Goal: Task Accomplishment & Management: Use online tool/utility

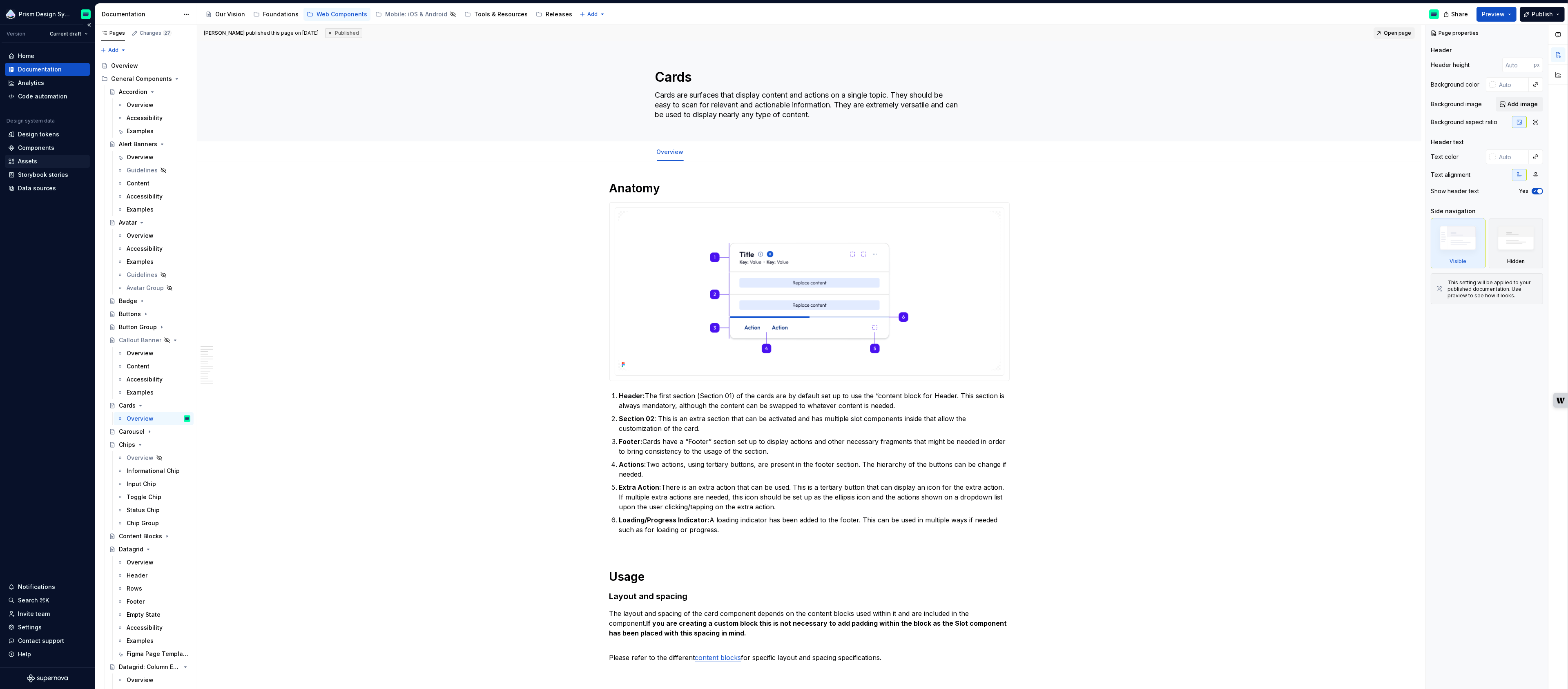
click at [21, 160] on div "Assets" at bounding box center [27, 161] width 19 height 8
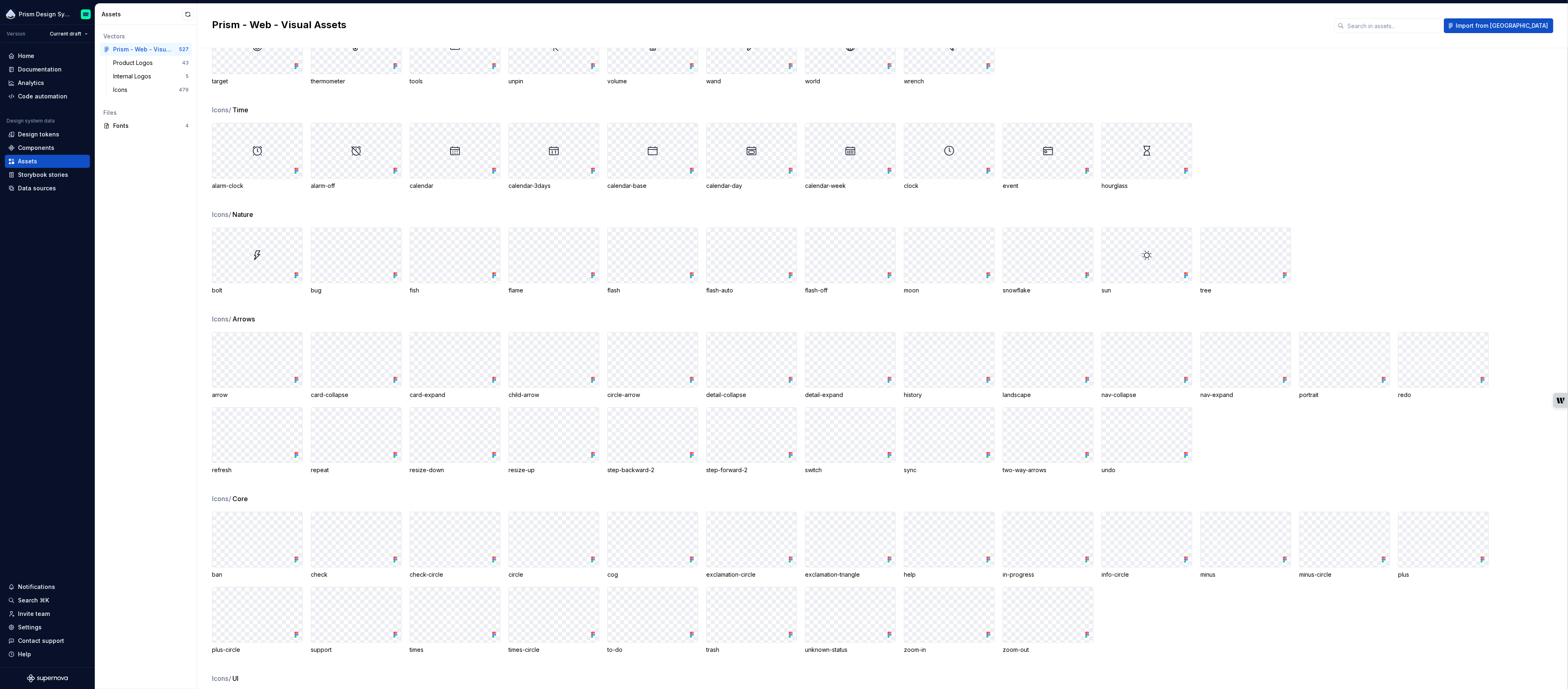
scroll to position [1023, 0]
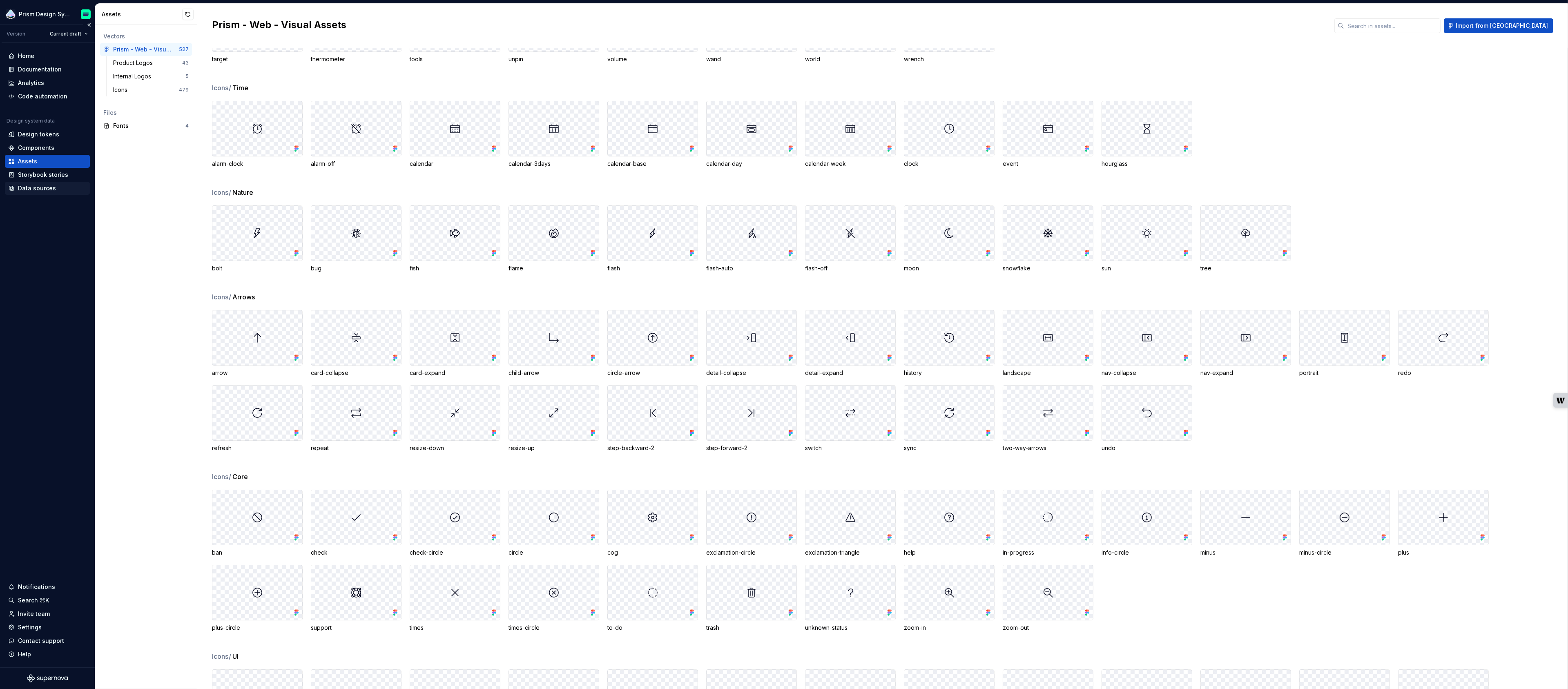
click at [43, 187] on div "Data sources" at bounding box center [37, 188] width 38 height 8
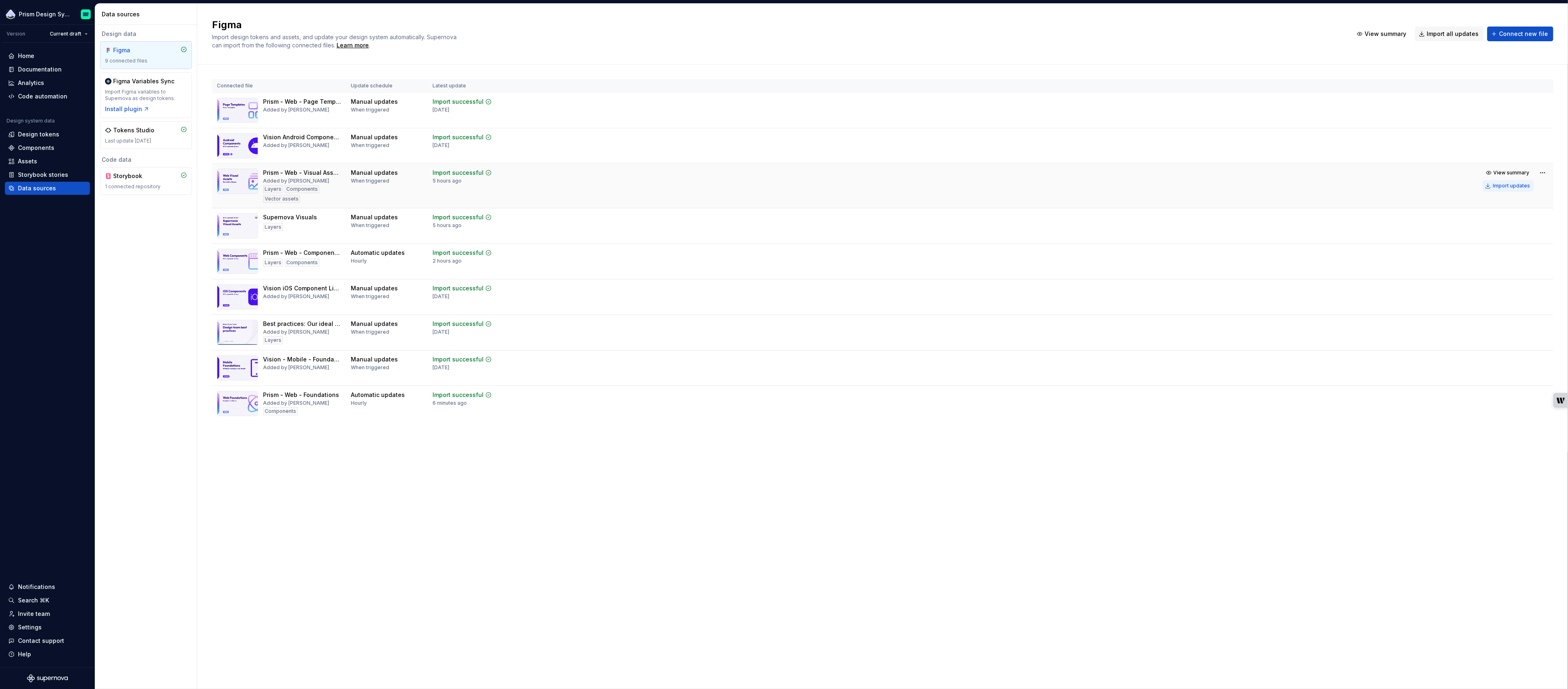
click at [1524, 187] on div "Import updates" at bounding box center [1512, 186] width 37 height 6
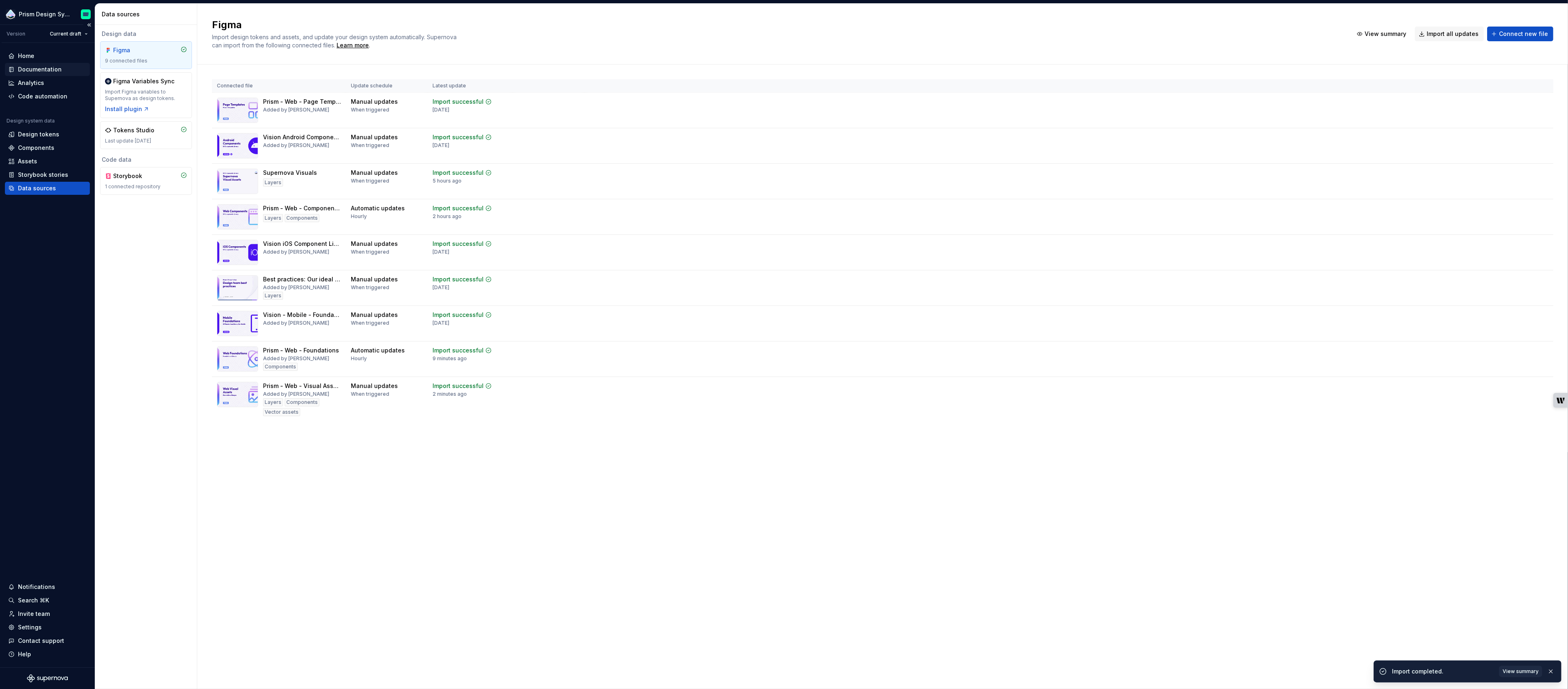
click at [39, 71] on div "Documentation" at bounding box center [40, 69] width 44 height 8
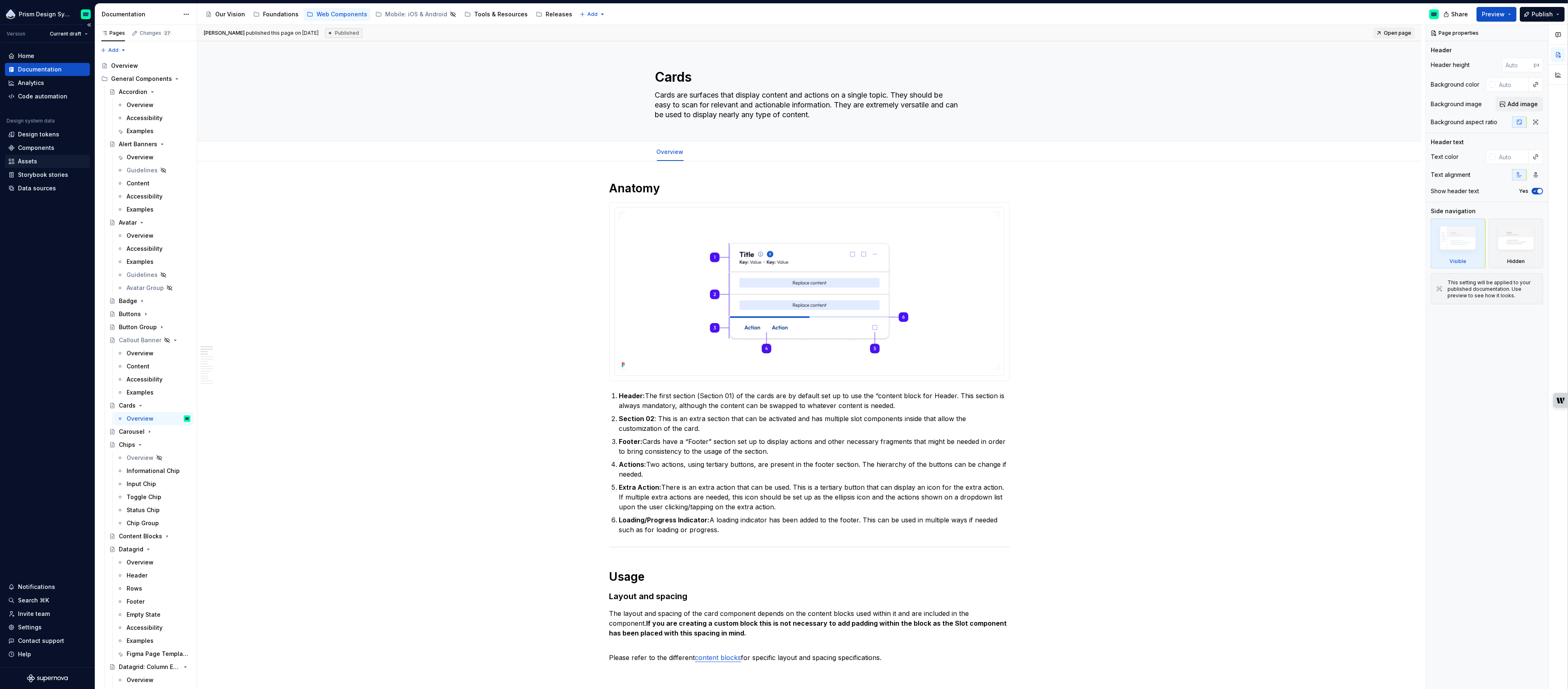
click at [32, 160] on div "Assets" at bounding box center [27, 161] width 19 height 8
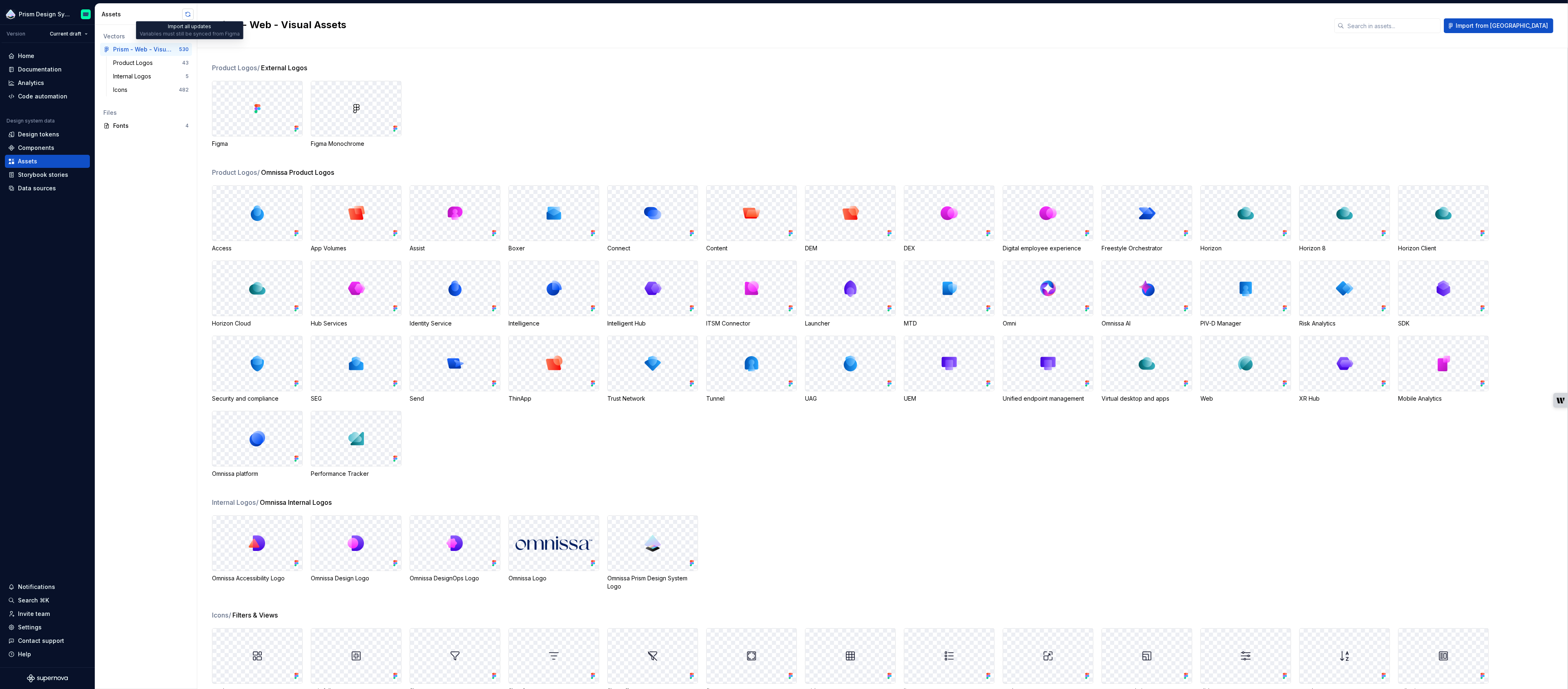
click at [187, 16] on button "button" at bounding box center [188, 14] width 11 height 11
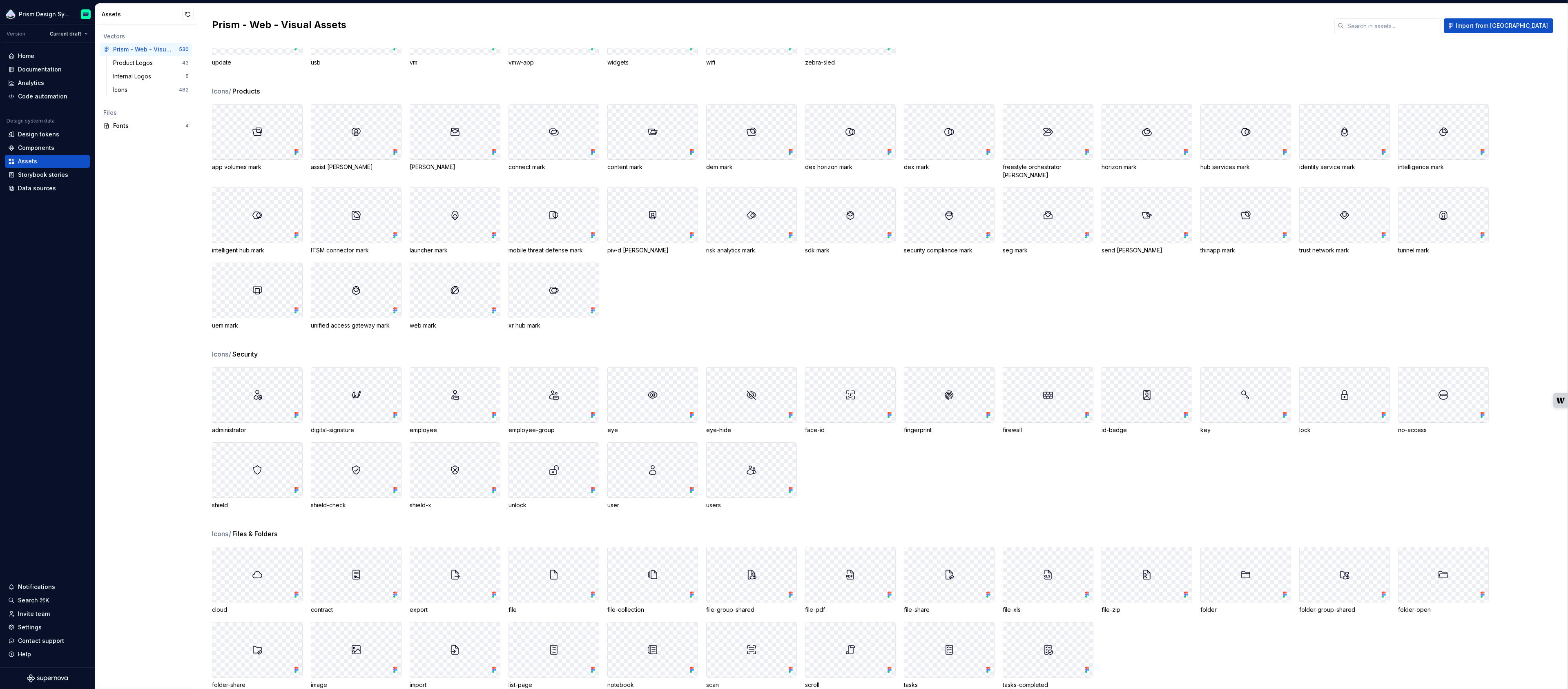
scroll to position [3657, 0]
click at [593, 349] on div "Icons / Security" at bounding box center [890, 354] width 1356 height 10
click at [35, 69] on div "Documentation" at bounding box center [40, 69] width 44 height 8
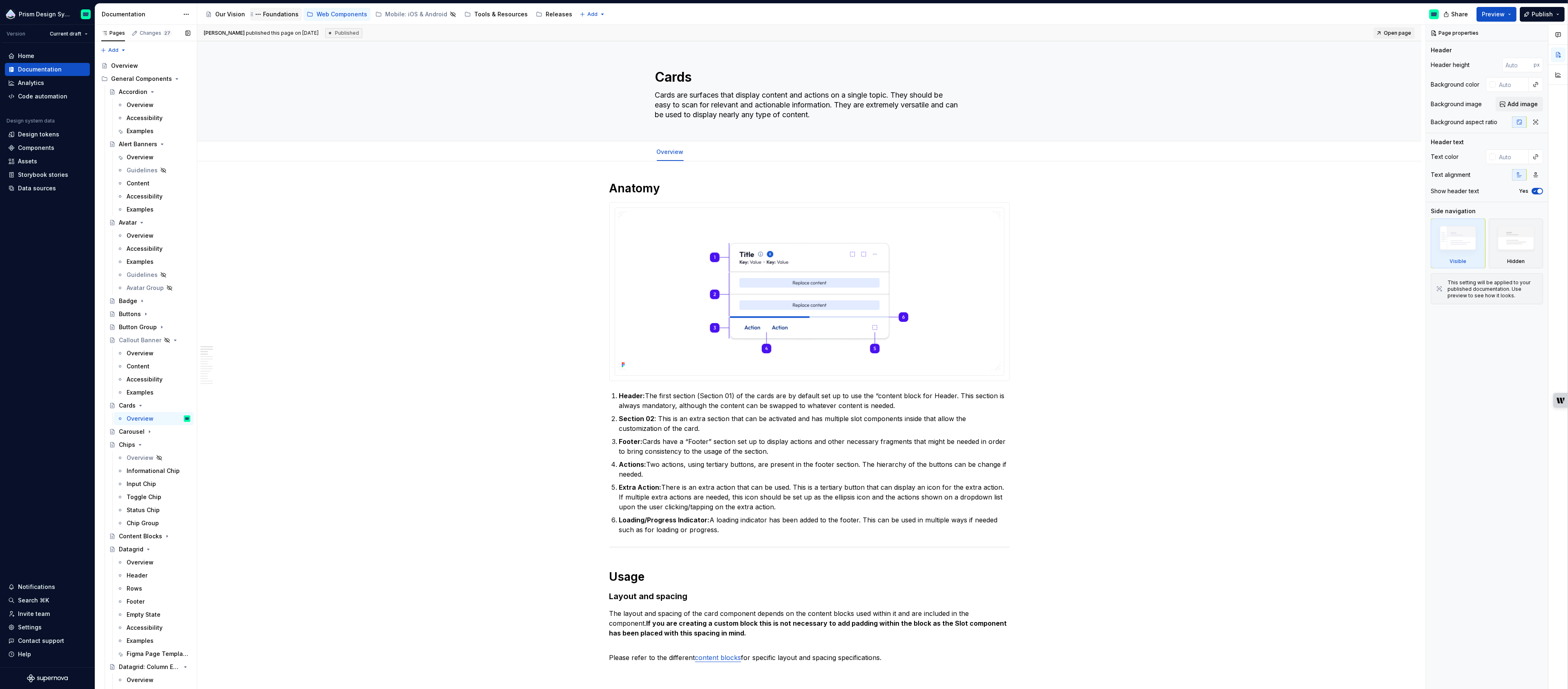
click at [277, 15] on div "Foundations" at bounding box center [280, 14] width 36 height 8
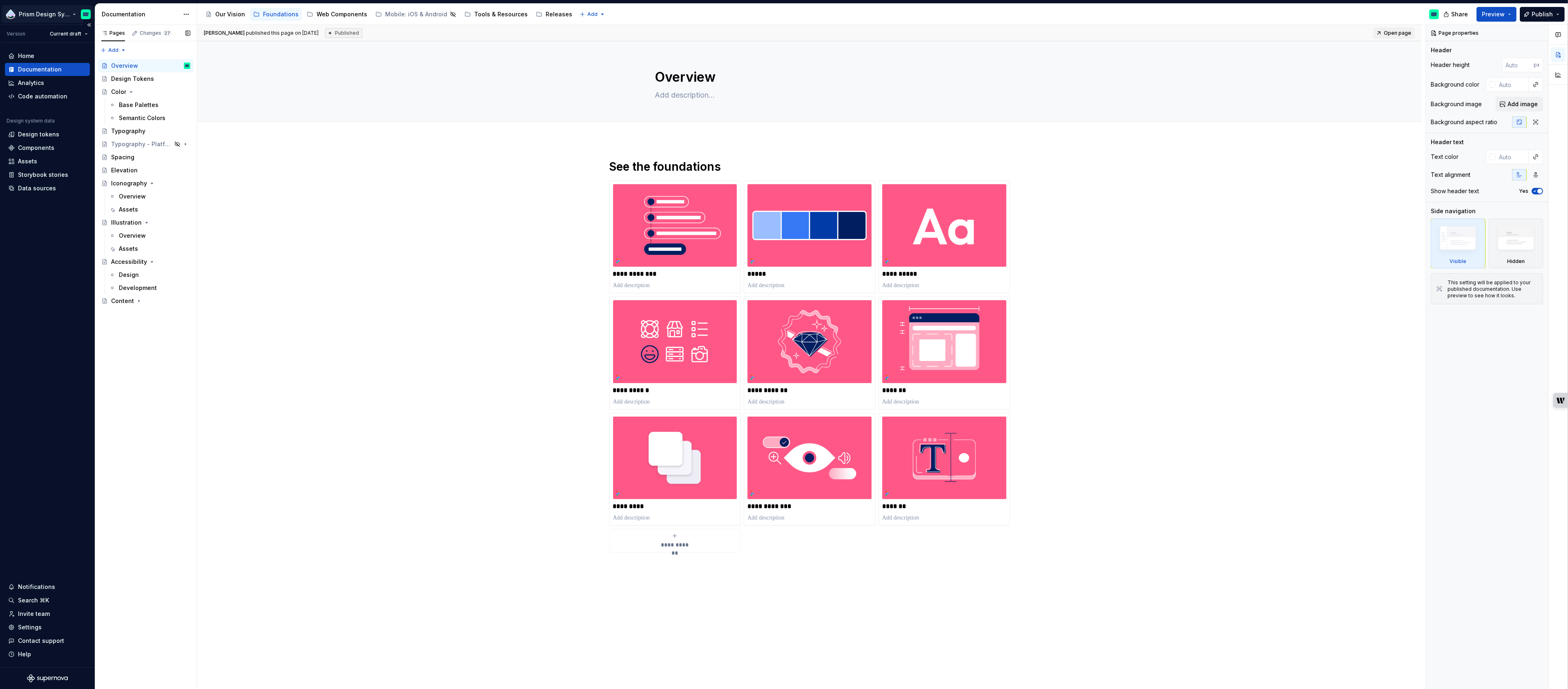
click at [62, 14] on html "Prism Design System Version Current draft Home Documentation Analytics Code aut…" at bounding box center [784, 344] width 1568 height 689
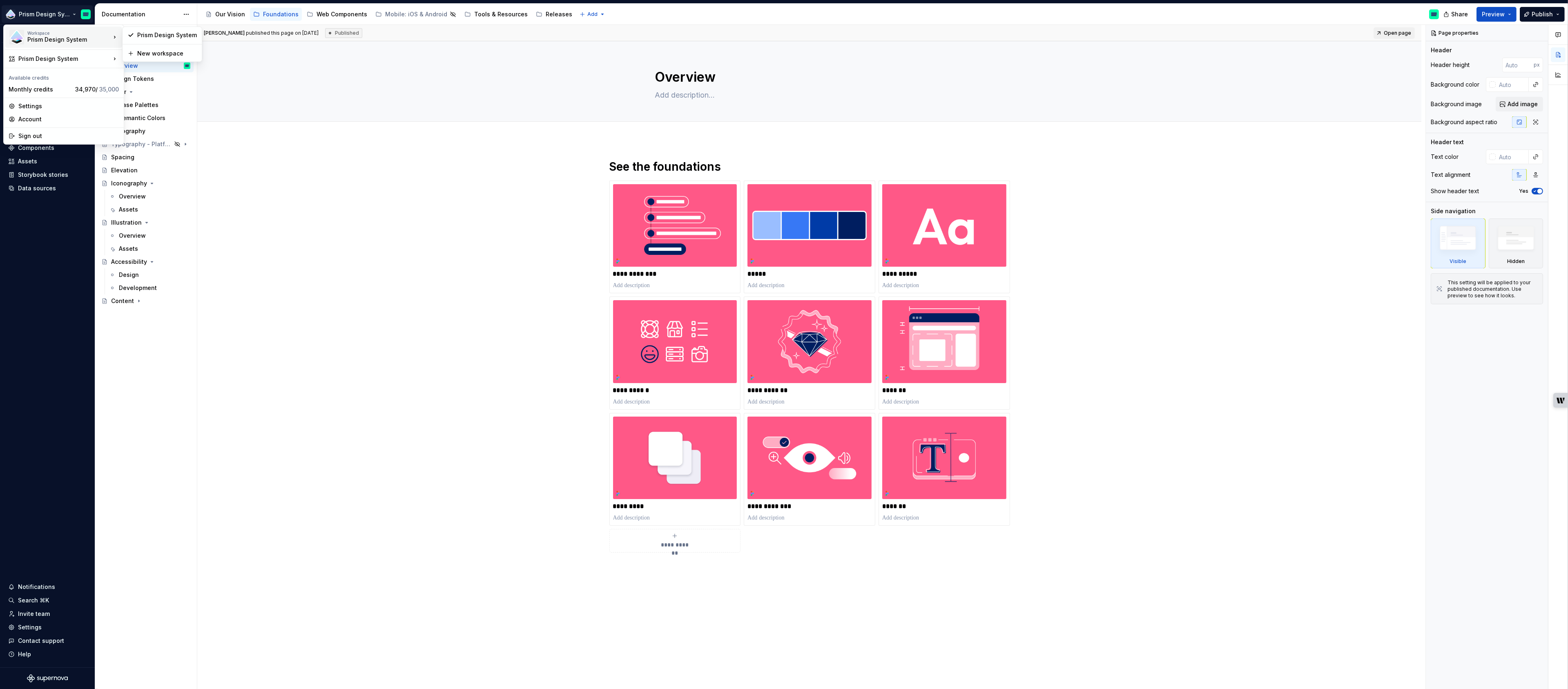
click at [284, 182] on html "Prism Design System Version Current draft Home Documentation Analytics Code aut…" at bounding box center [784, 344] width 1568 height 689
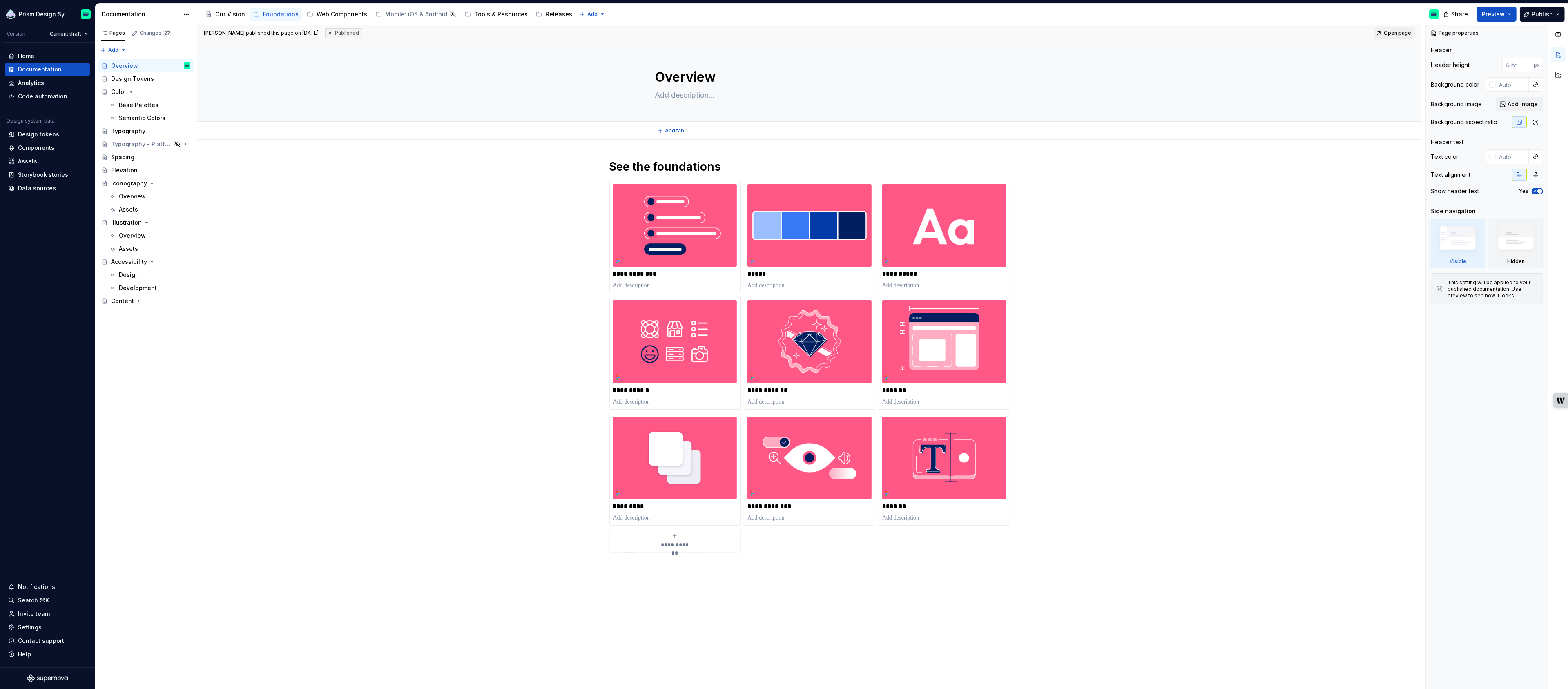
type textarea "*"
click at [27, 158] on div "Assets" at bounding box center [27, 161] width 19 height 8
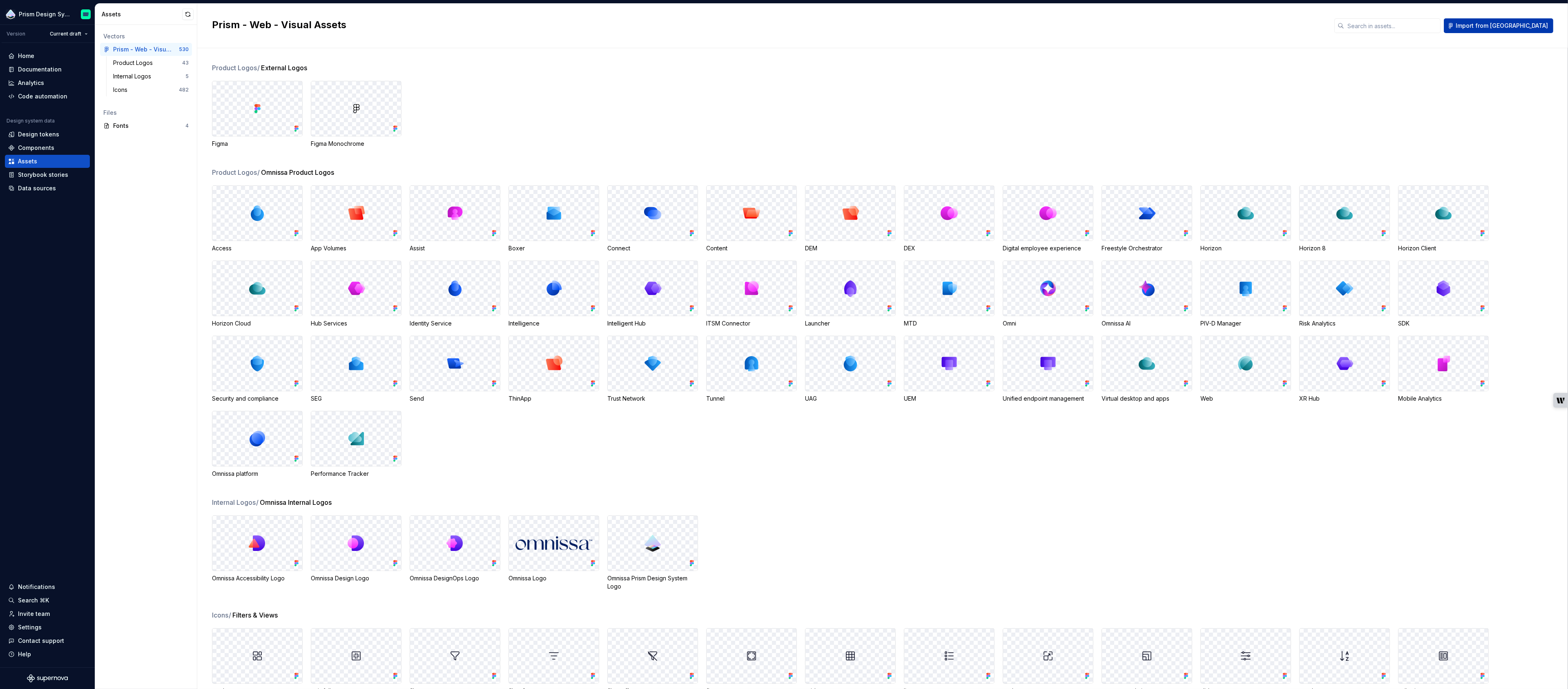
click at [1529, 27] on span "Import from [GEOGRAPHIC_DATA]" at bounding box center [1502, 26] width 92 height 8
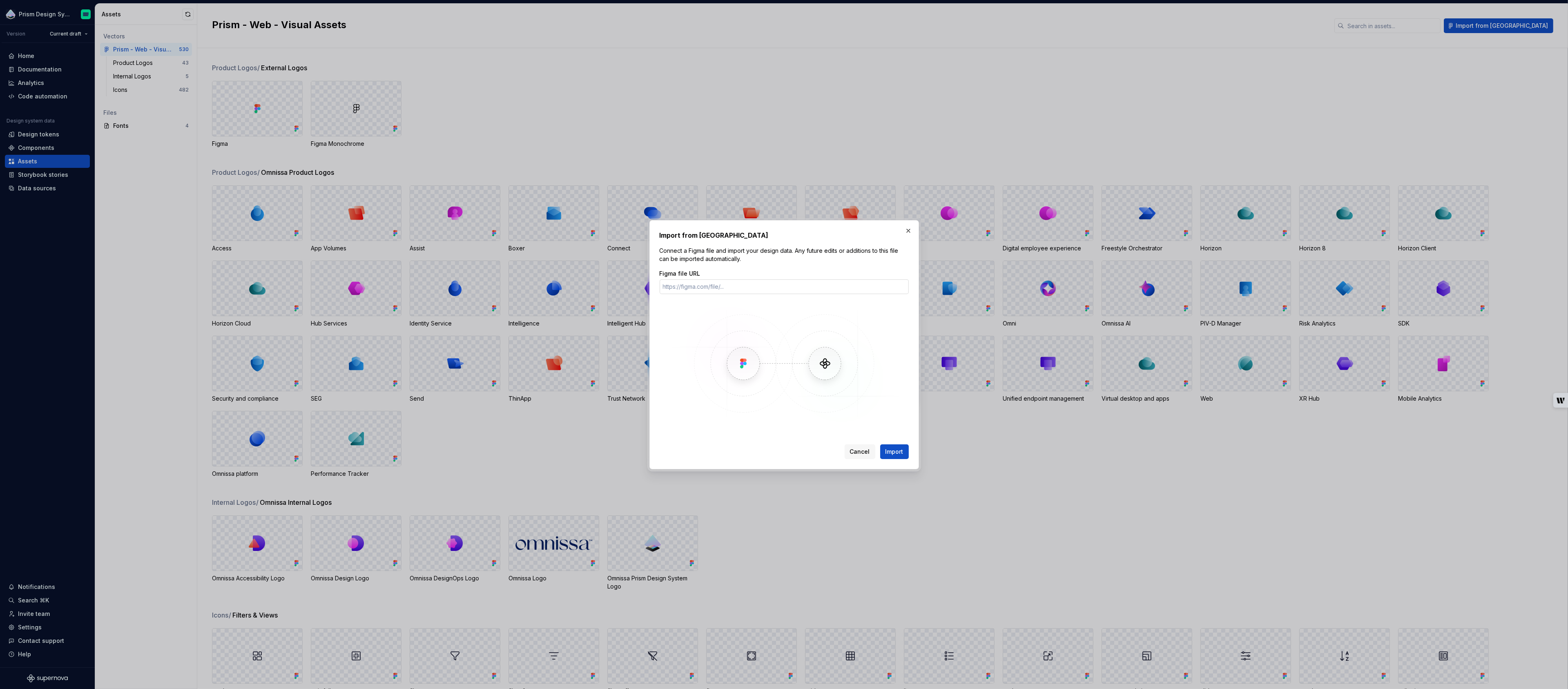
click at [734, 284] on input "Figma file URL" at bounding box center [784, 287] width 249 height 15
click at [664, 355] on div at bounding box center [784, 364] width 249 height 122
click at [860, 450] on span "Cancel" at bounding box center [860, 452] width 20 height 8
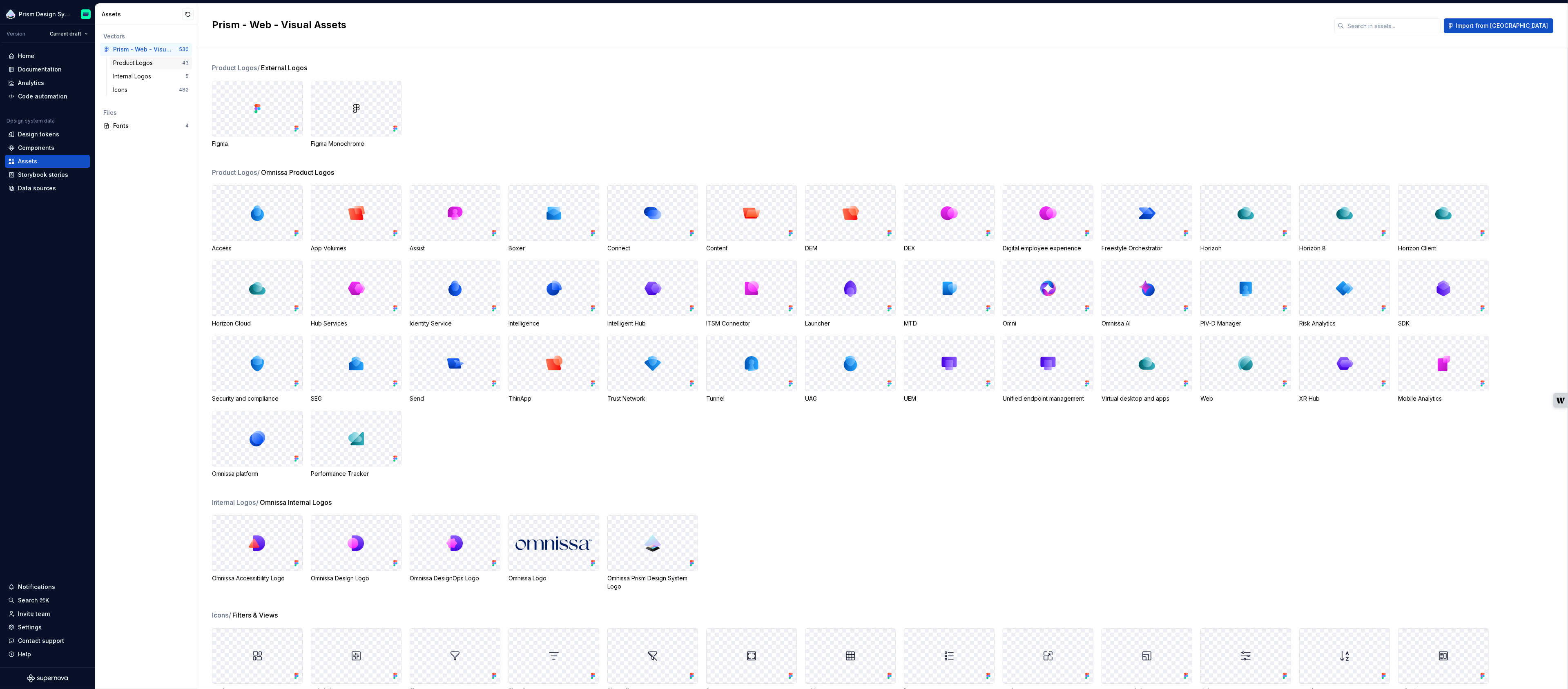
click at [128, 64] on div "Product Logos" at bounding box center [134, 62] width 43 height 8
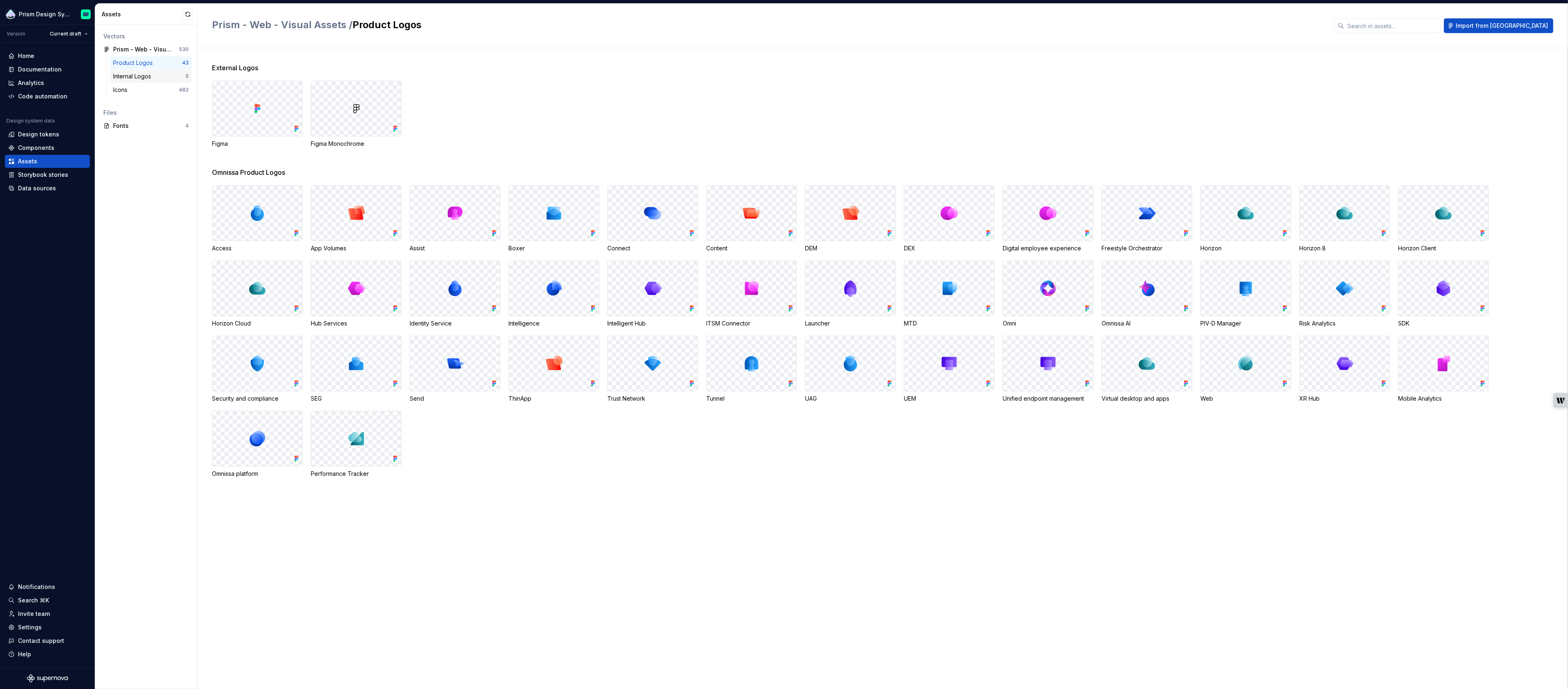
click at [131, 81] on div "Internal Logos 5" at bounding box center [150, 76] width 82 height 13
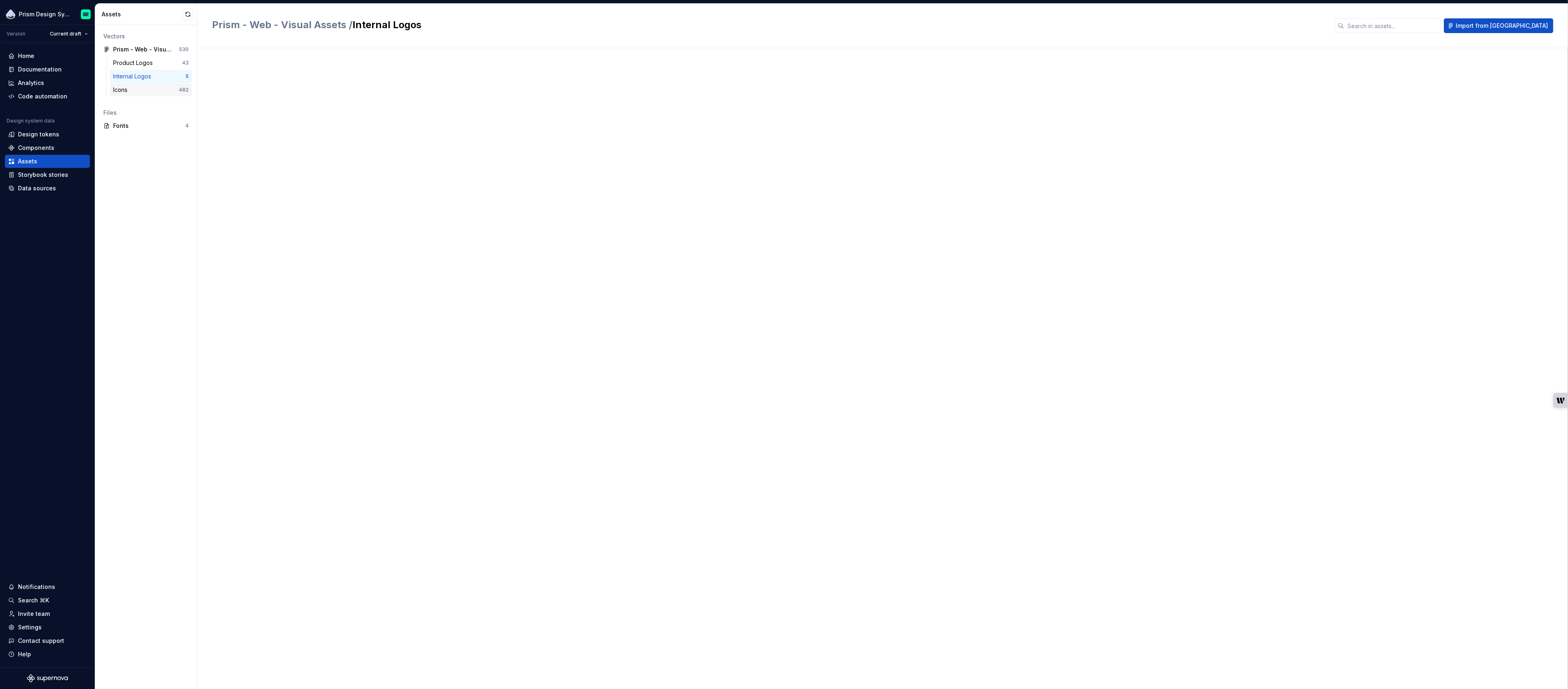
click at [132, 94] on div "Icons 482" at bounding box center [150, 89] width 82 height 13
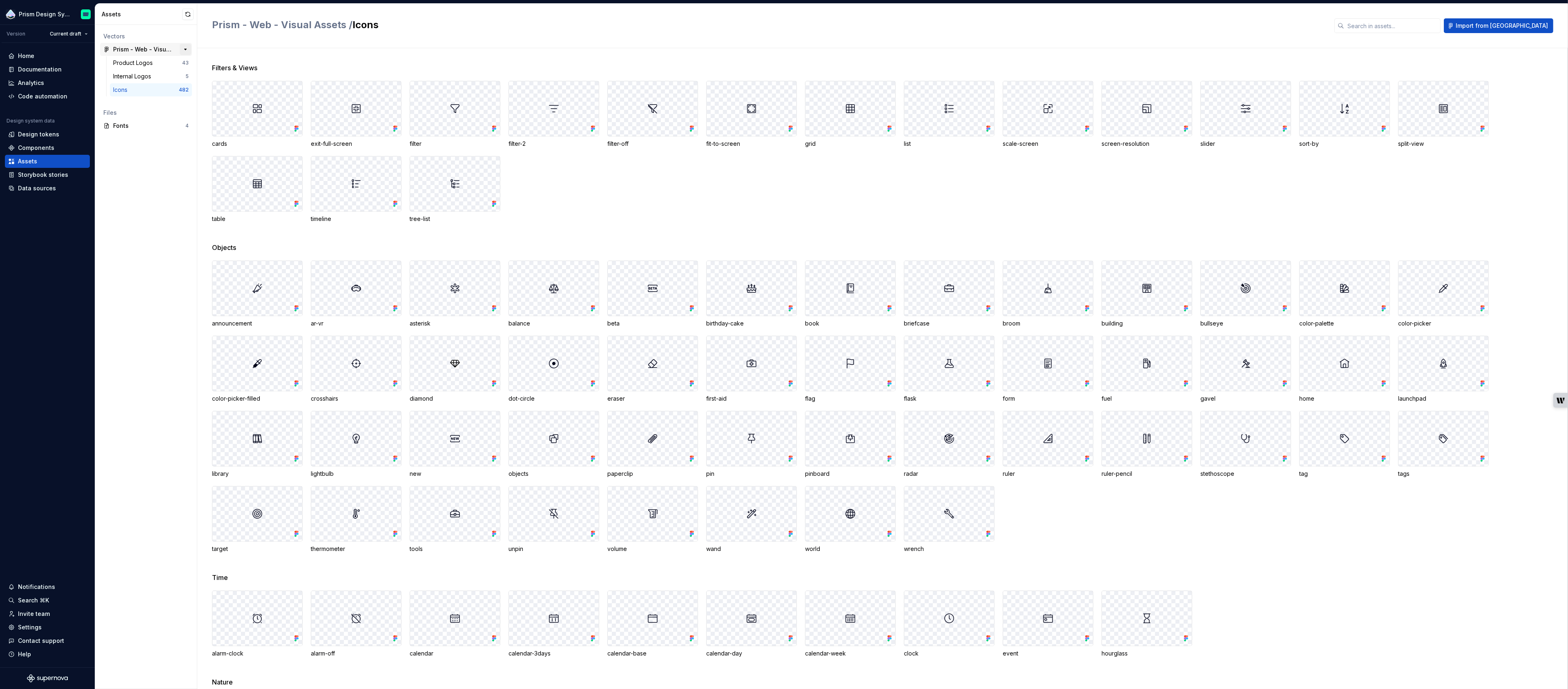
click at [187, 49] on button "button" at bounding box center [185, 49] width 11 height 11
click at [137, 46] on div "Prism - Web - Visual Assets" at bounding box center [143, 49] width 61 height 8
